Goal: Transaction & Acquisition: Obtain resource

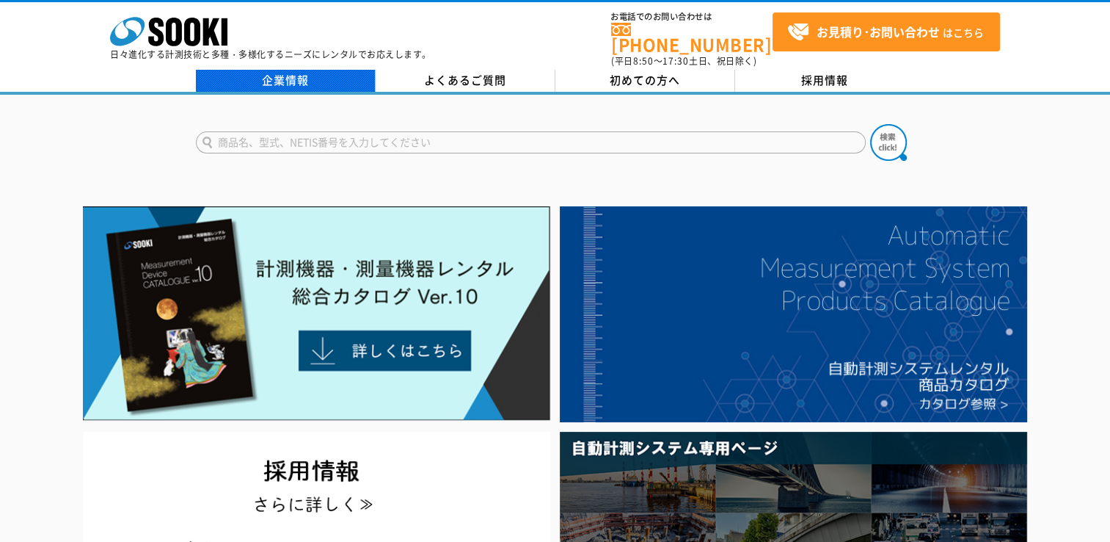
click at [305, 70] on link "企業情報" at bounding box center [286, 81] width 180 height 22
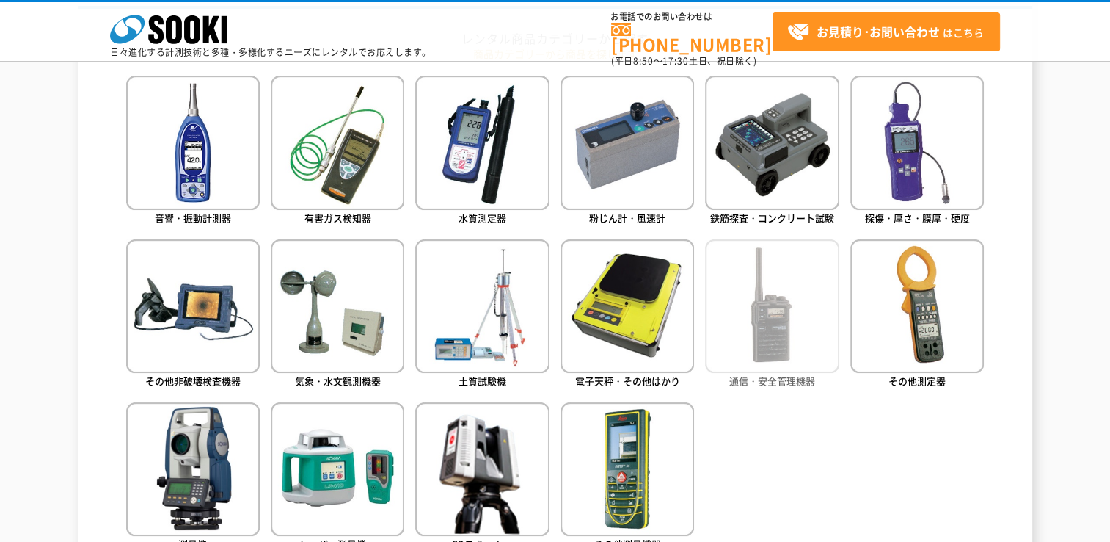
scroll to position [734, 0]
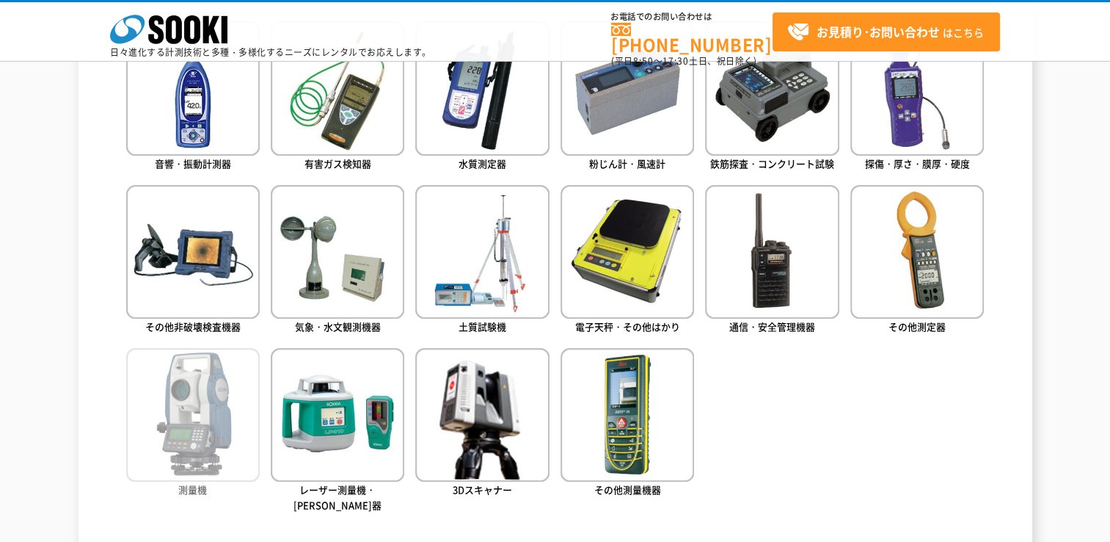
click at [223, 420] on img at bounding box center [193, 415] width 134 height 134
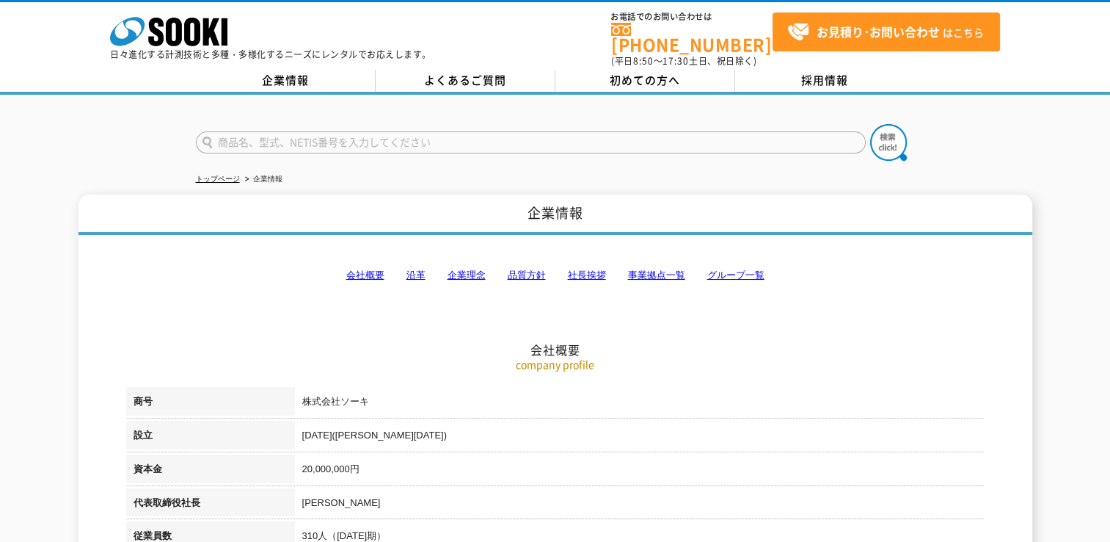
click at [652, 269] on link "事業拠点一覧" at bounding box center [656, 274] width 57 height 11
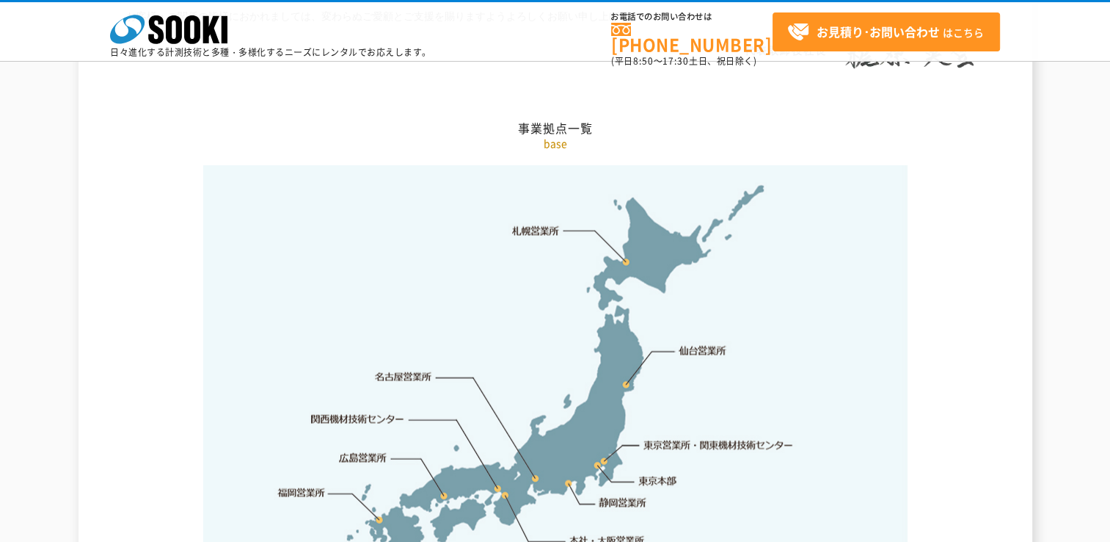
scroll to position [3019, 0]
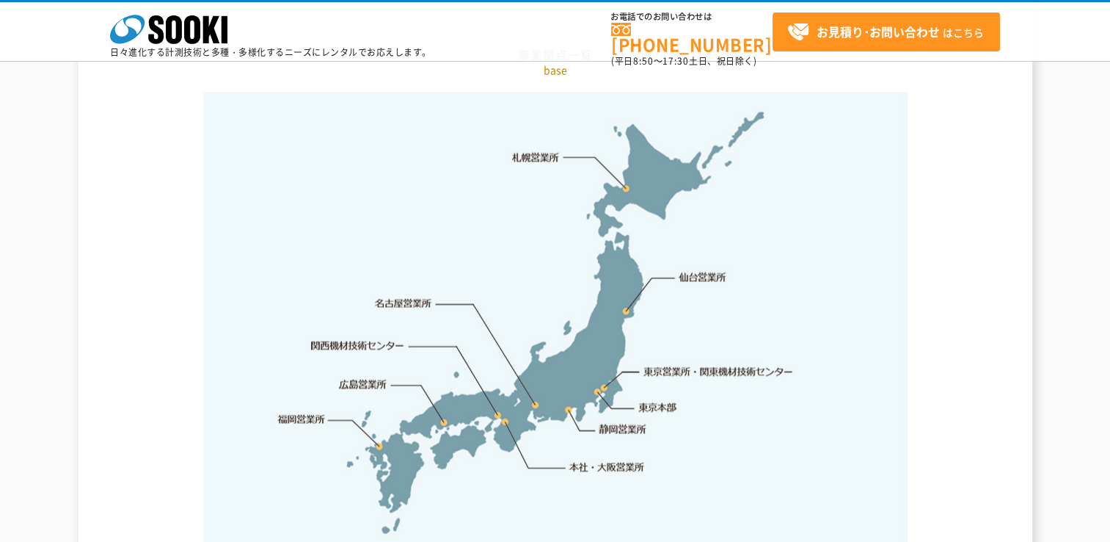
click at [710, 364] on link "東京営業所・関東機材技術センター" at bounding box center [719, 371] width 150 height 15
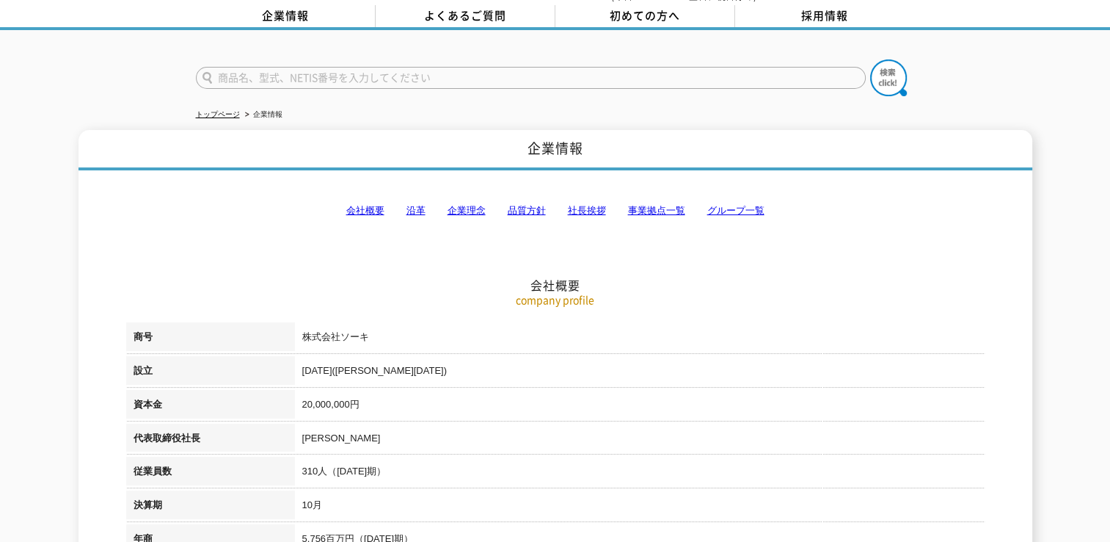
scroll to position [0, 0]
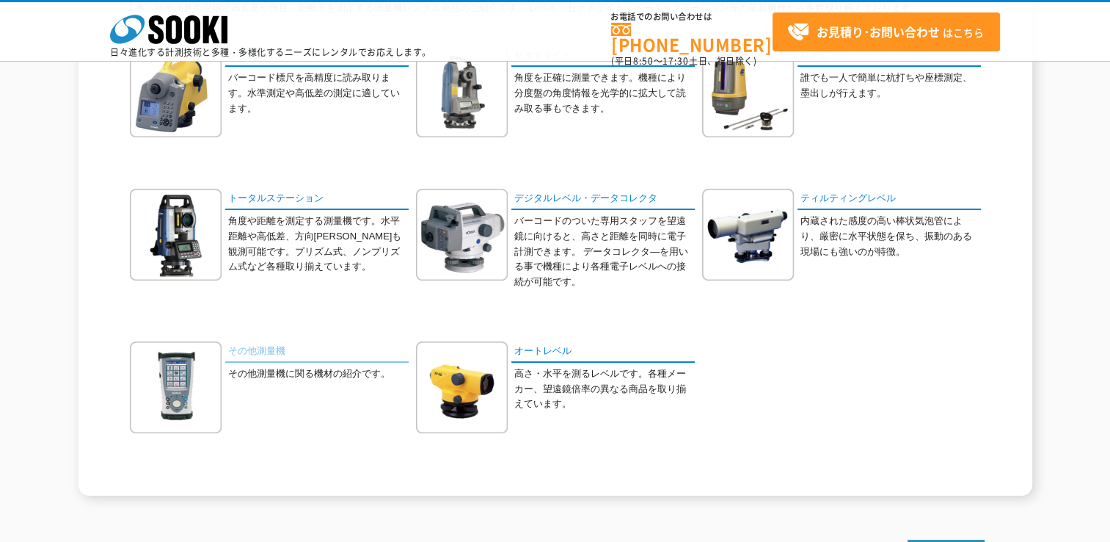
scroll to position [147, 0]
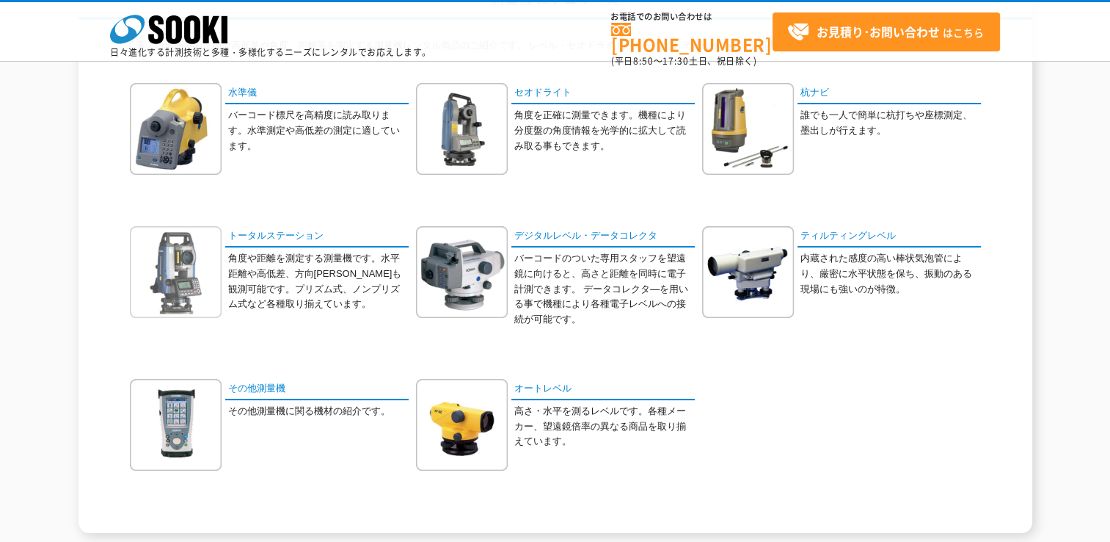
click at [167, 295] on img at bounding box center [176, 272] width 92 height 92
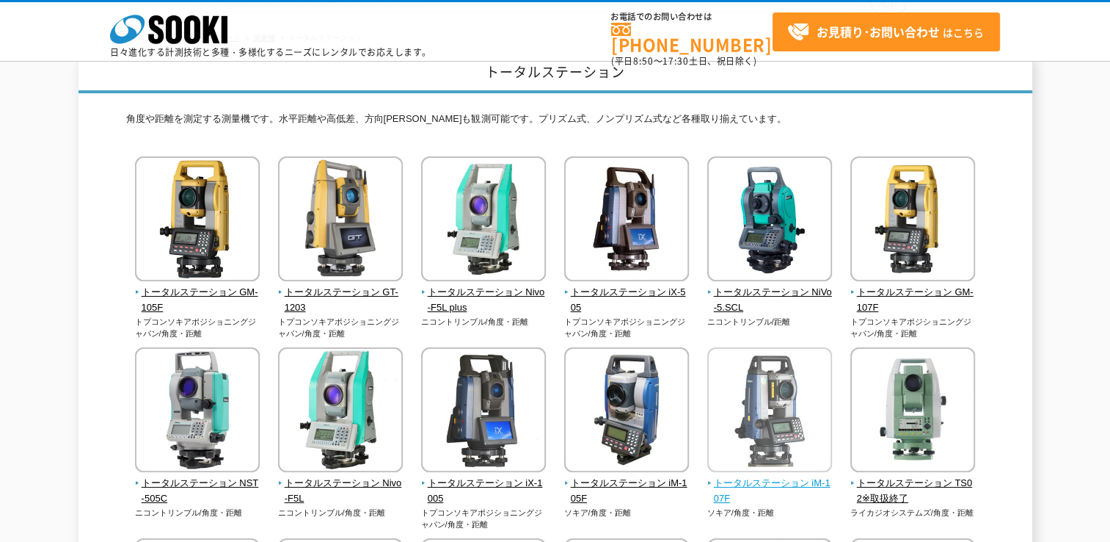
scroll to position [147, 0]
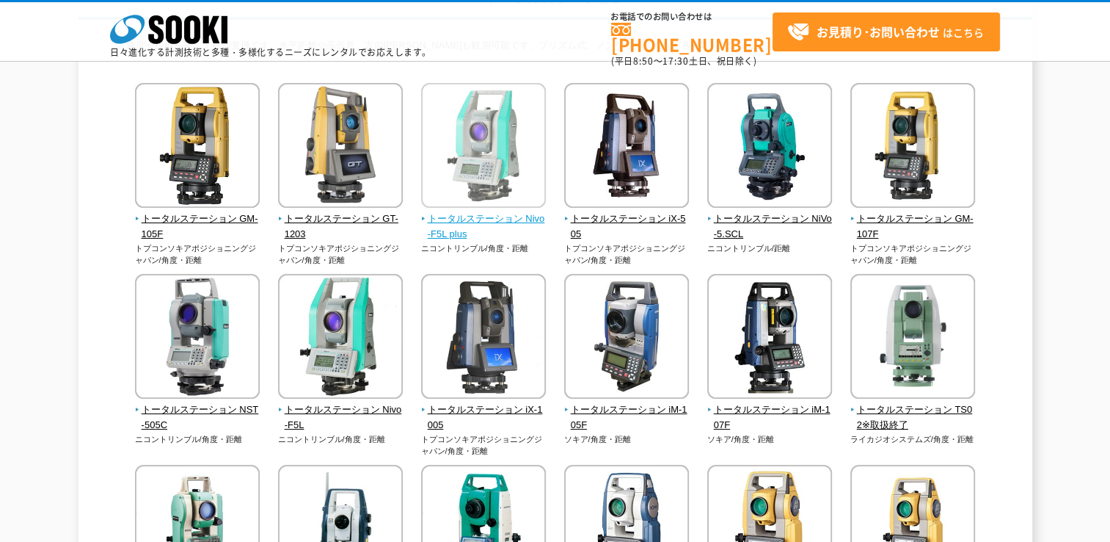
click at [467, 131] on img at bounding box center [483, 147] width 125 height 128
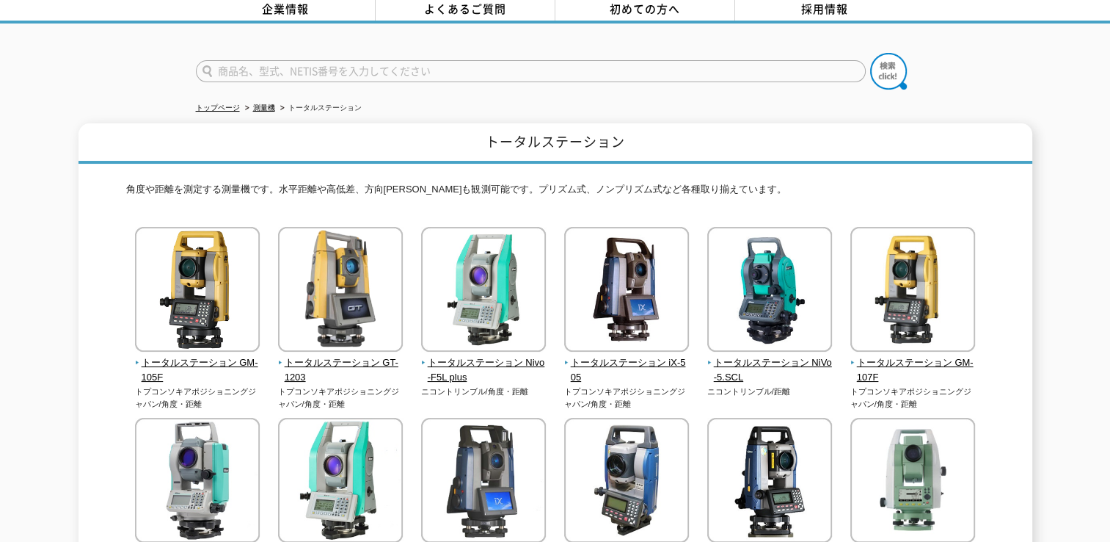
scroll to position [0, 0]
